Goal: Task Accomplishment & Management: Manage account settings

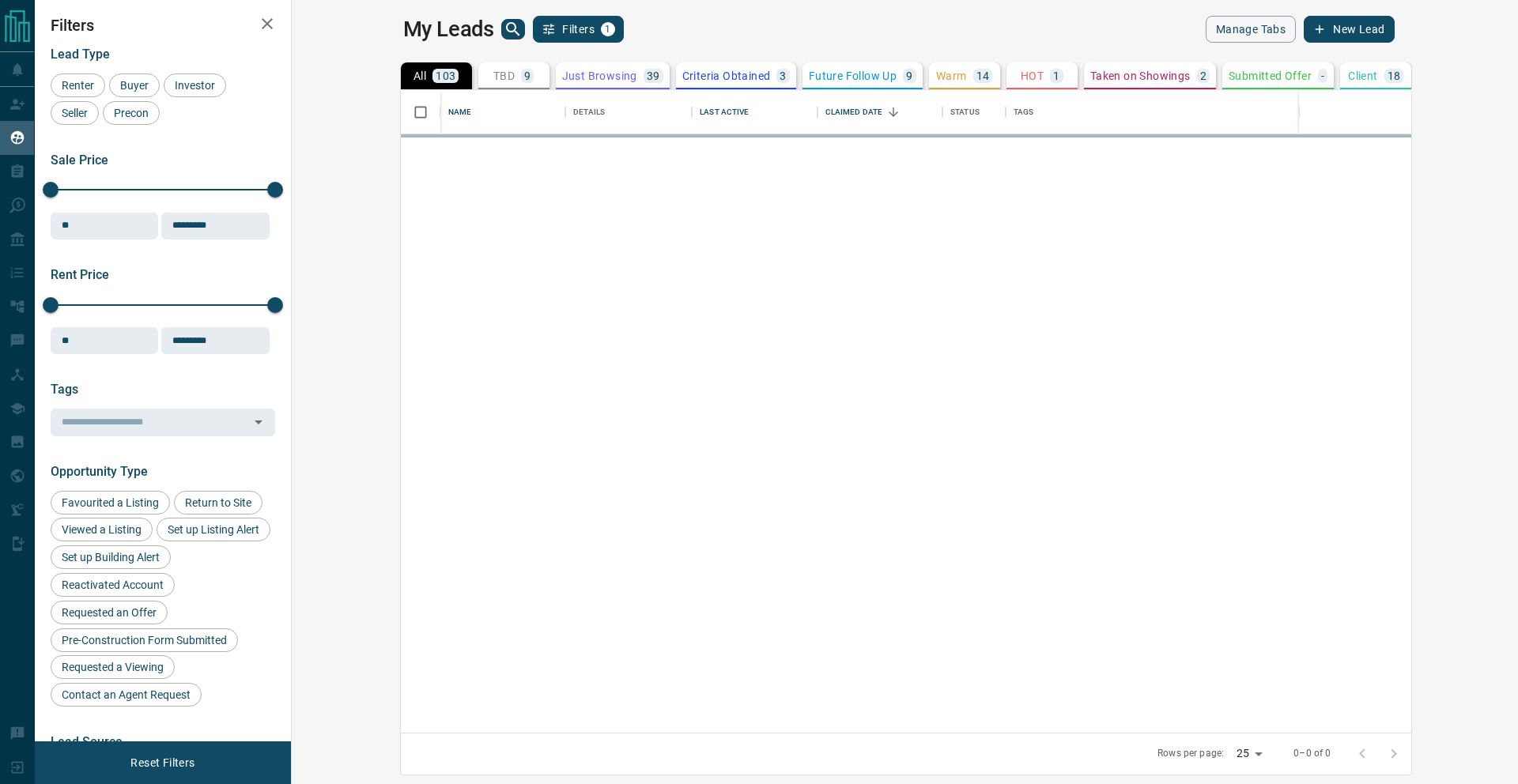
scroll to position [630, 1207]
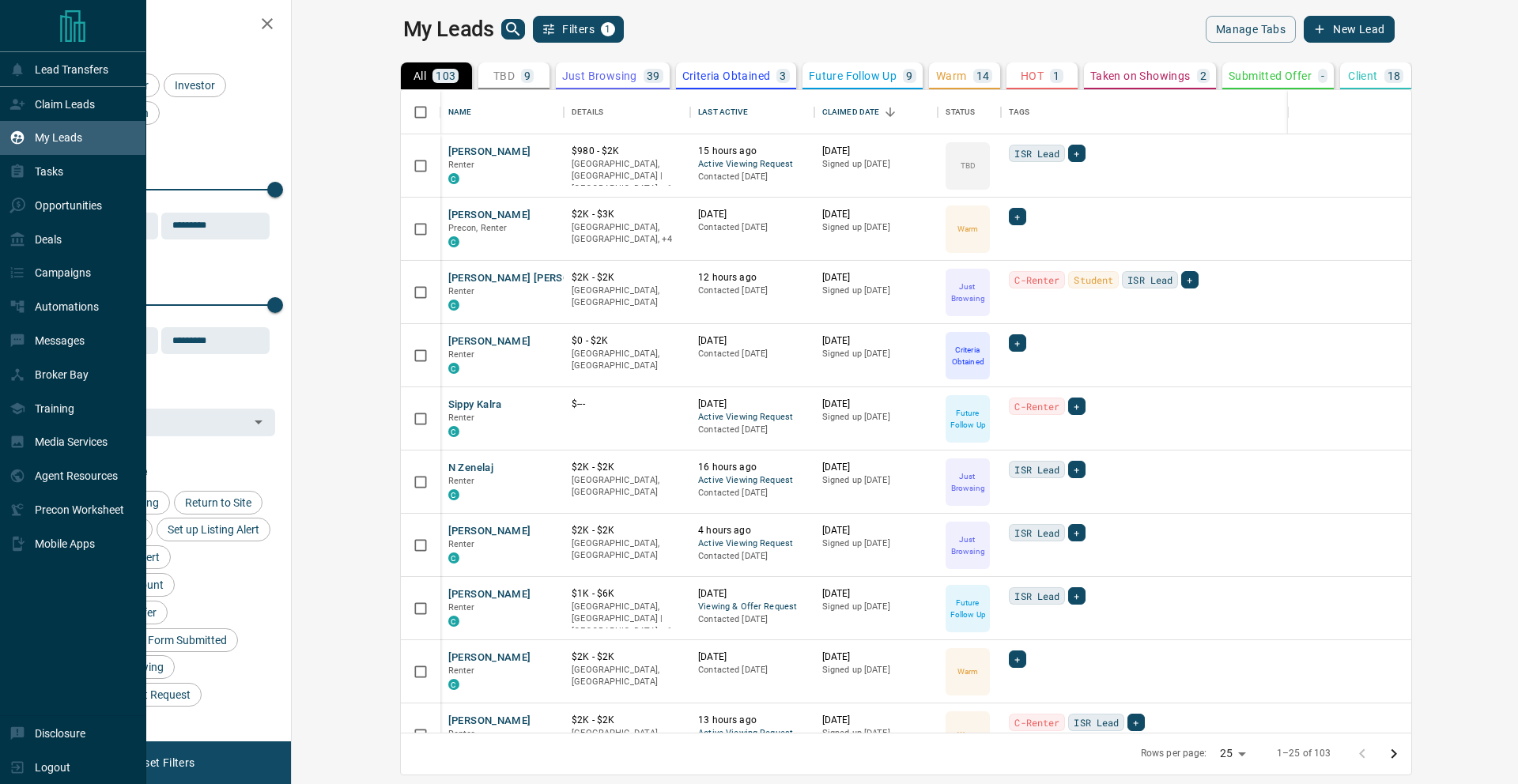
click at [72, 122] on div "My Leads" at bounding box center [72, 138] width 146 height 34
click at [103, 96] on div "Claim Leads" at bounding box center [72, 104] width 146 height 34
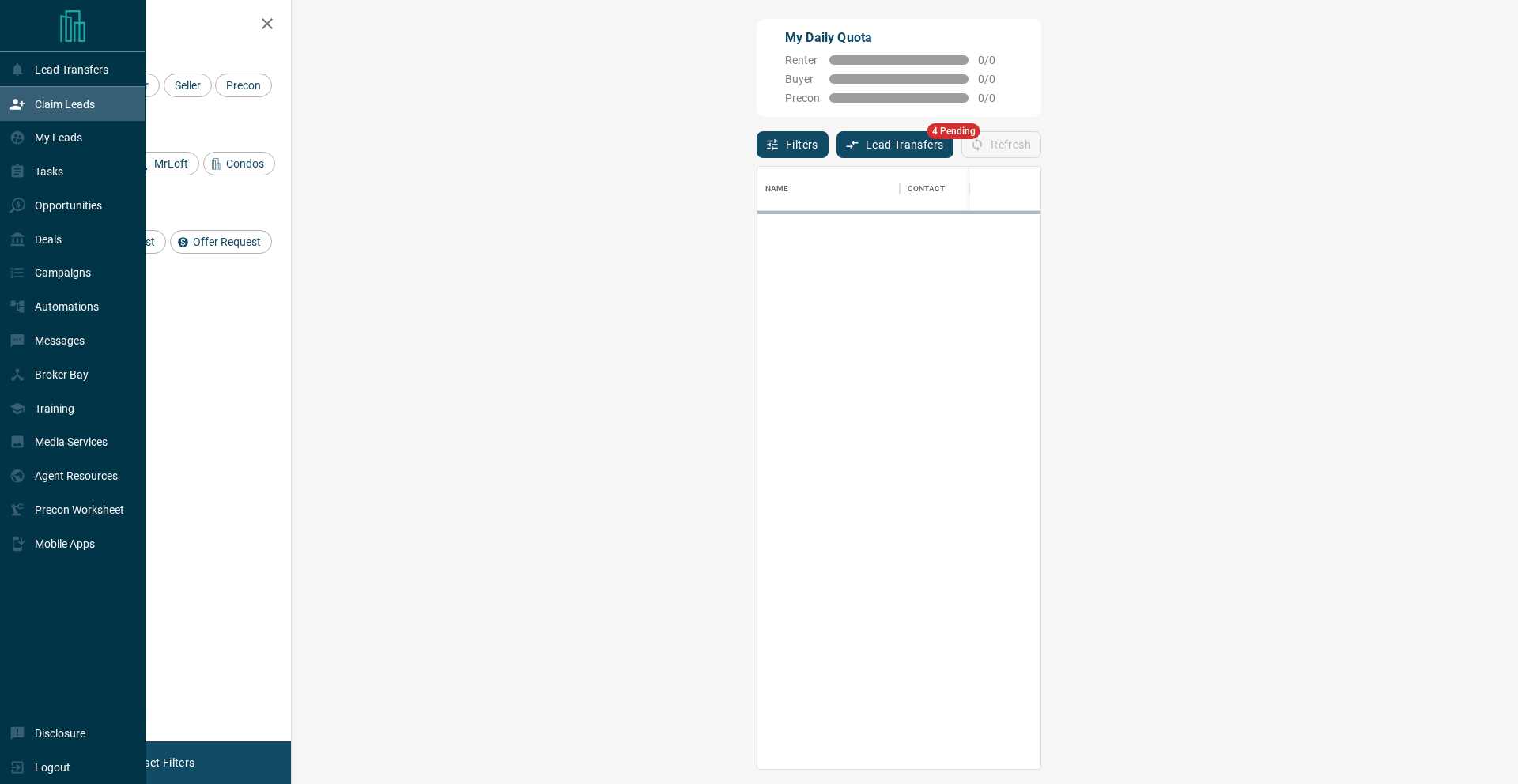
scroll to position [589, 1180]
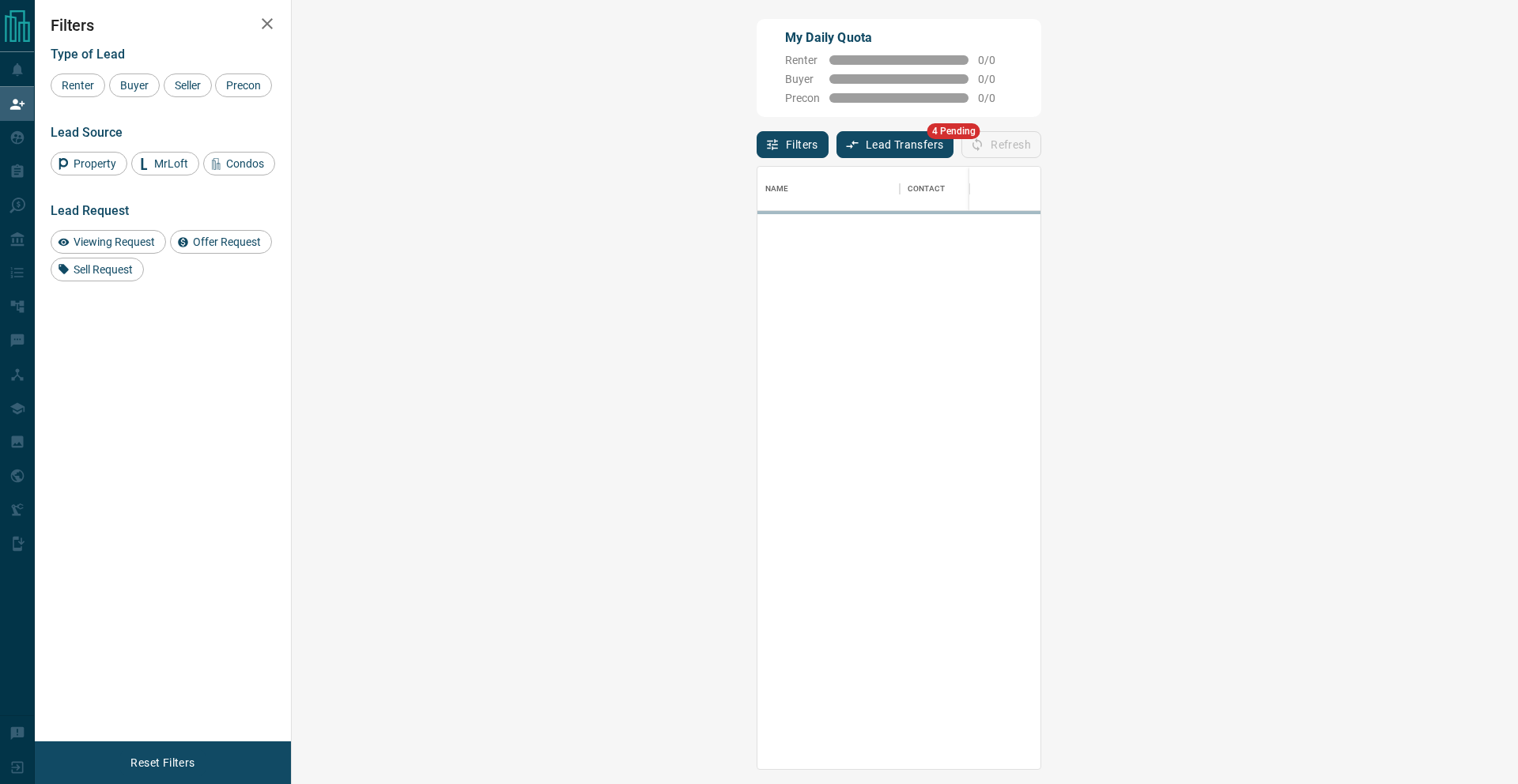
click at [836, 155] on button "Lead Transfers" at bounding box center [895, 144] width 118 height 27
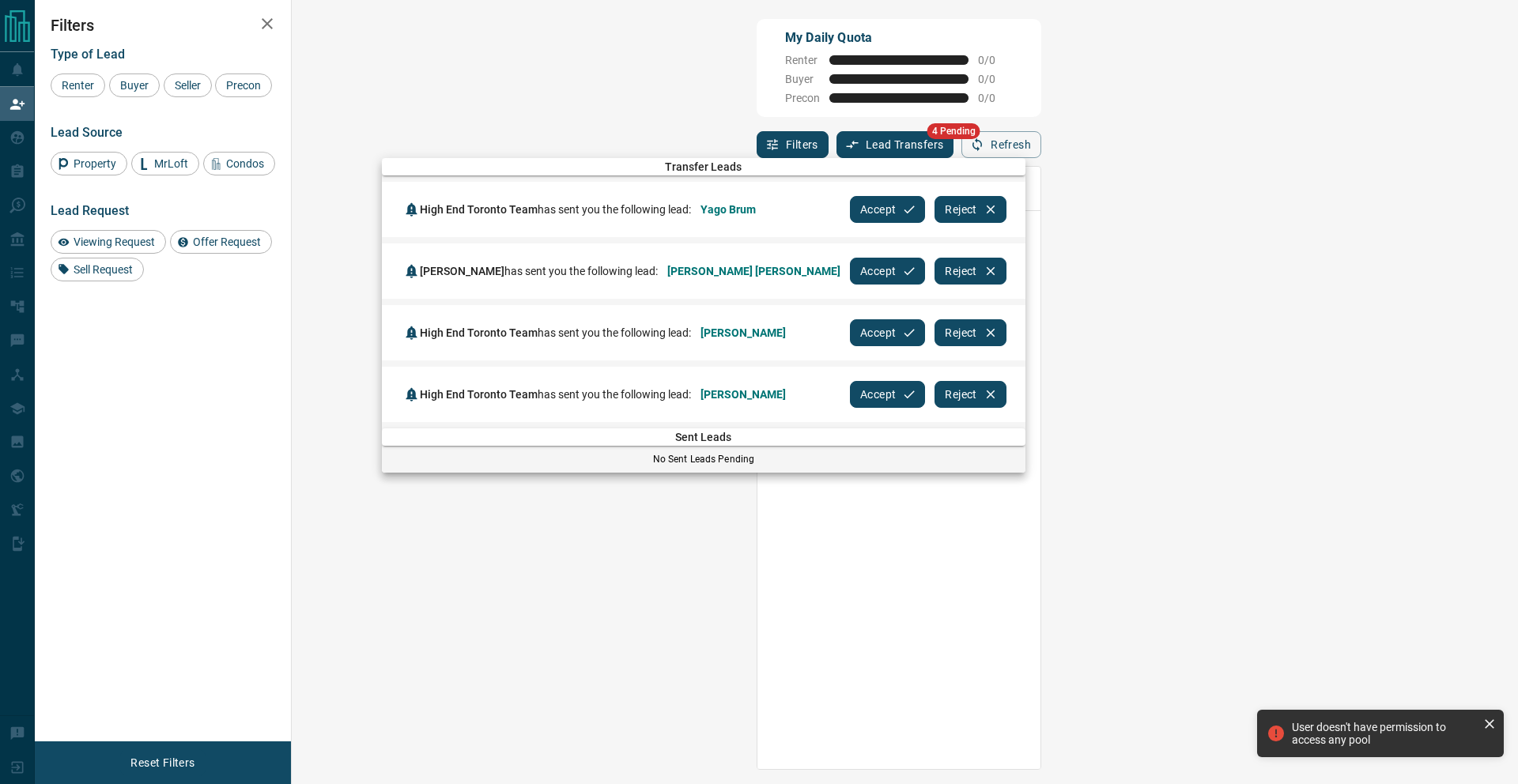
click at [902, 207] on icon "button" at bounding box center [909, 209] width 14 height 14
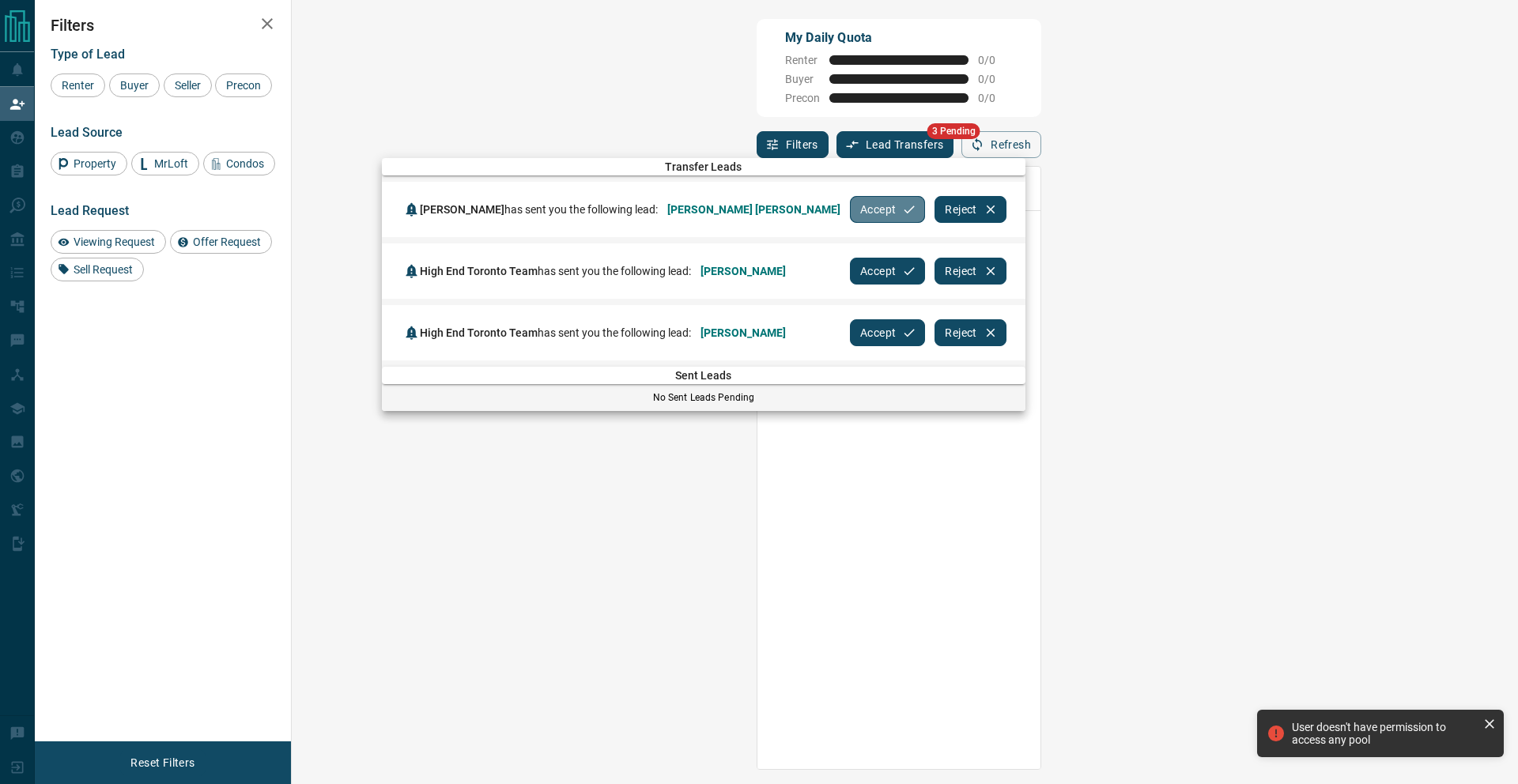
click at [850, 207] on button "Accept" at bounding box center [888, 208] width 75 height 27
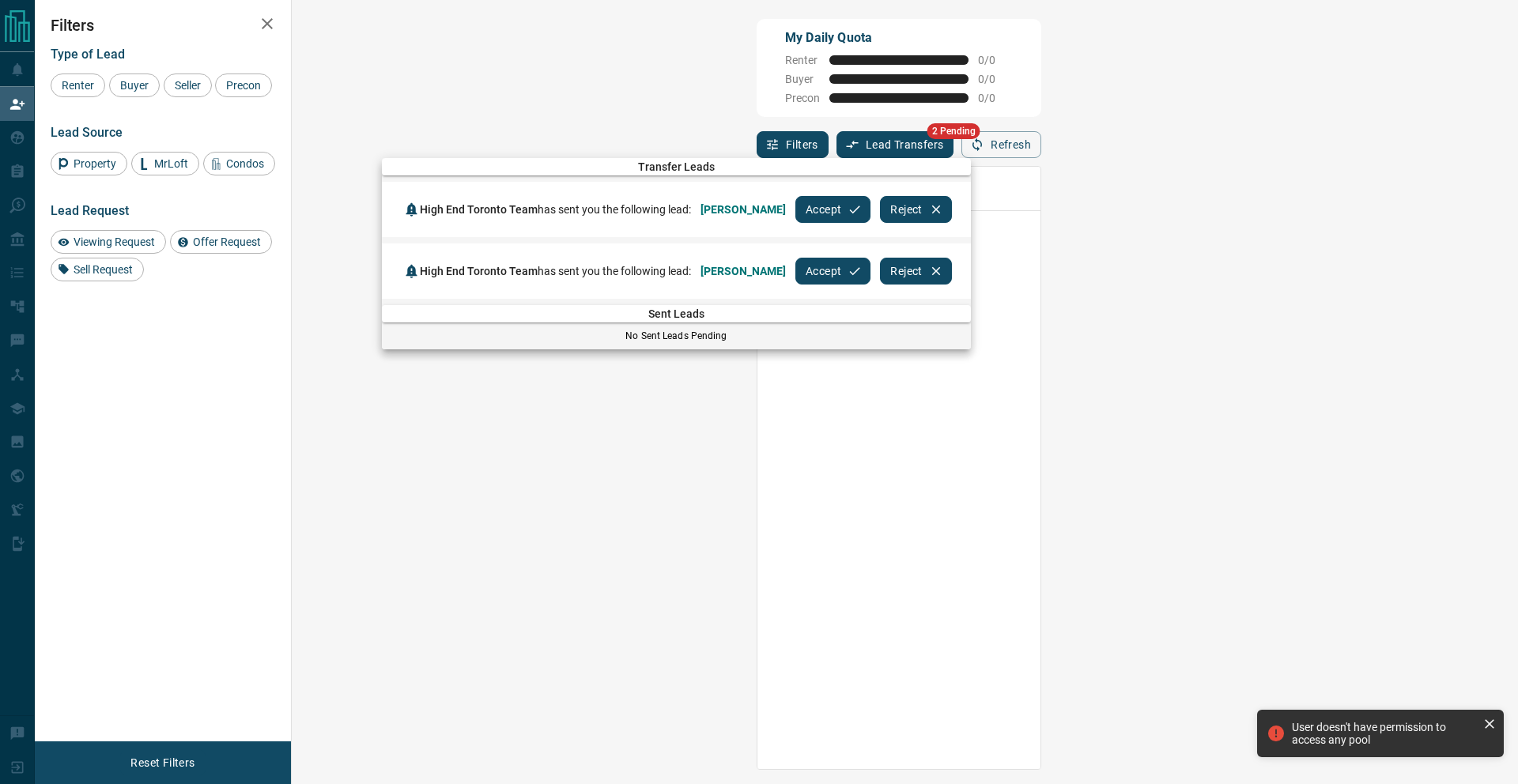
click at [849, 207] on button "Accept" at bounding box center [833, 208] width 75 height 27
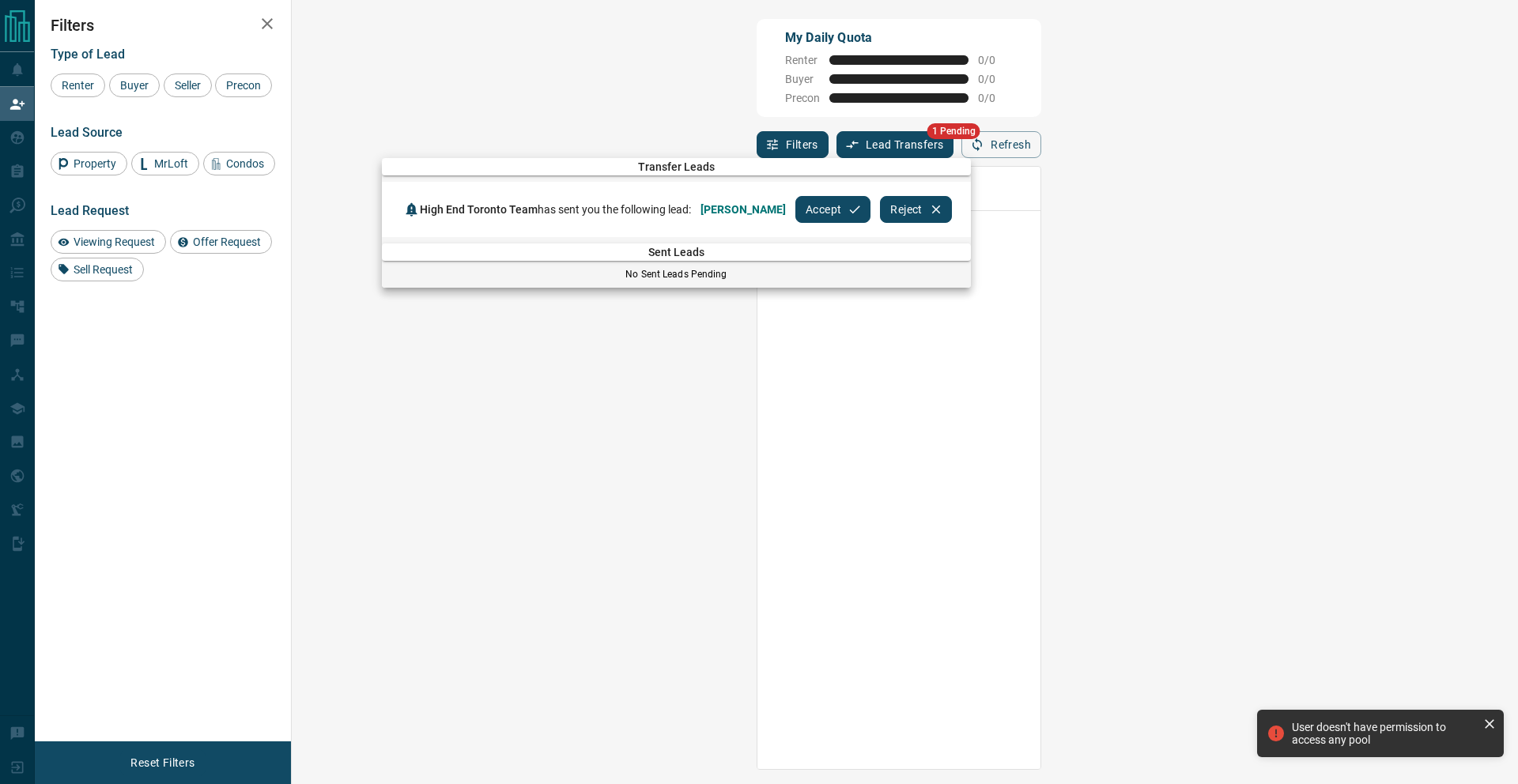
click at [849, 207] on button "Accept" at bounding box center [833, 208] width 75 height 27
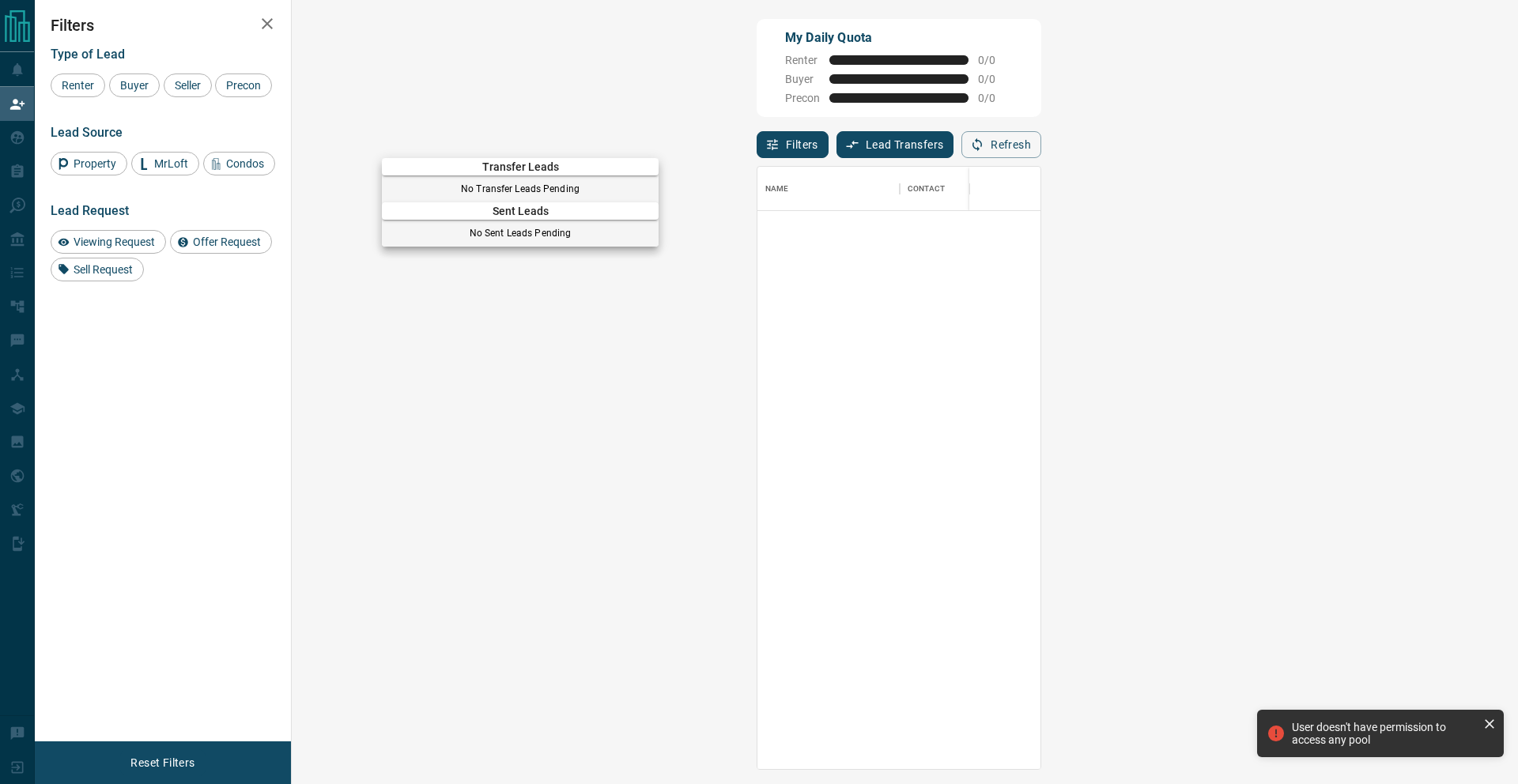
click at [31, 104] on div at bounding box center [759, 392] width 1518 height 784
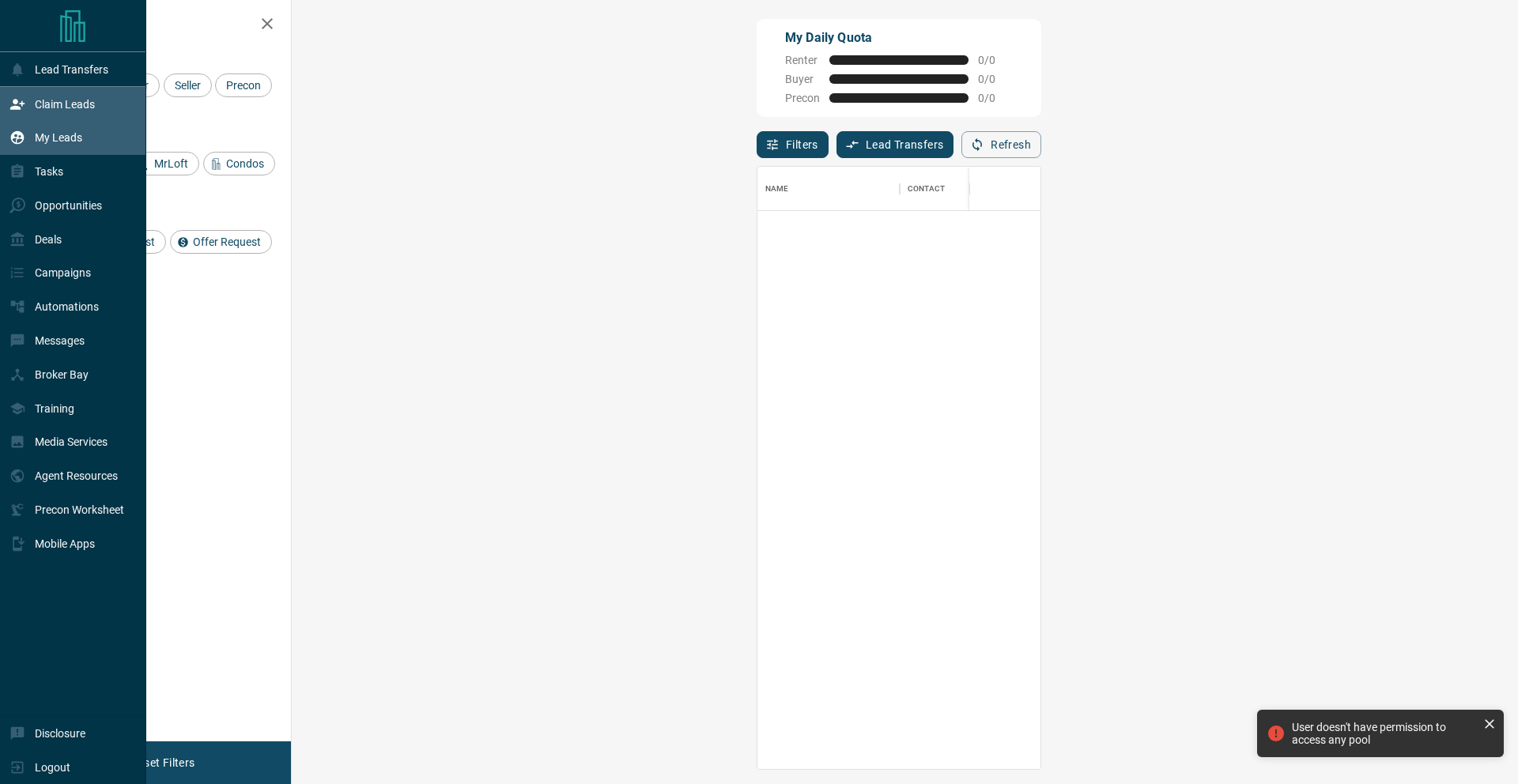
click at [79, 126] on div "My Leads" at bounding box center [46, 138] width 72 height 26
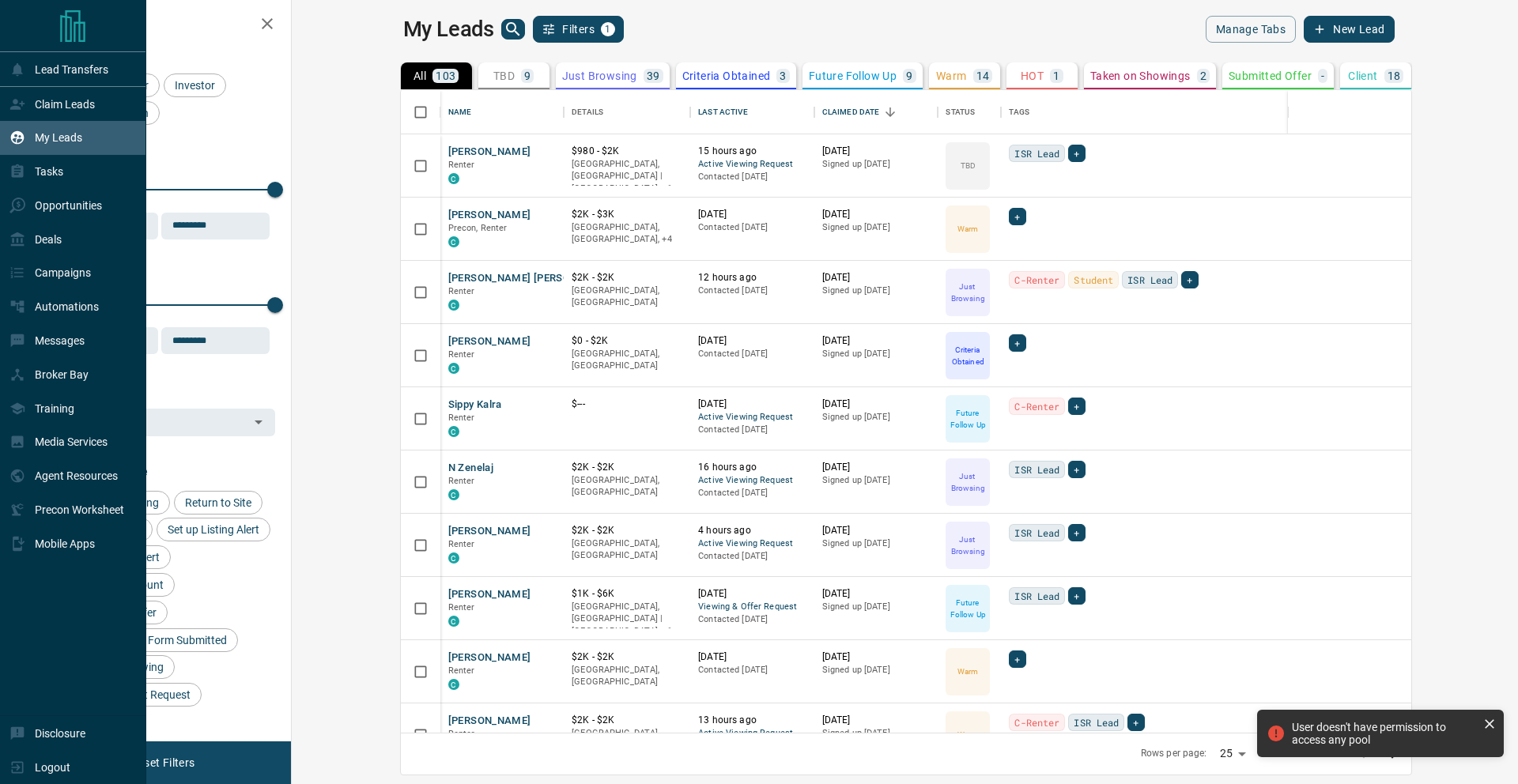
scroll to position [630, 1207]
